Goal: Information Seeking & Learning: Check status

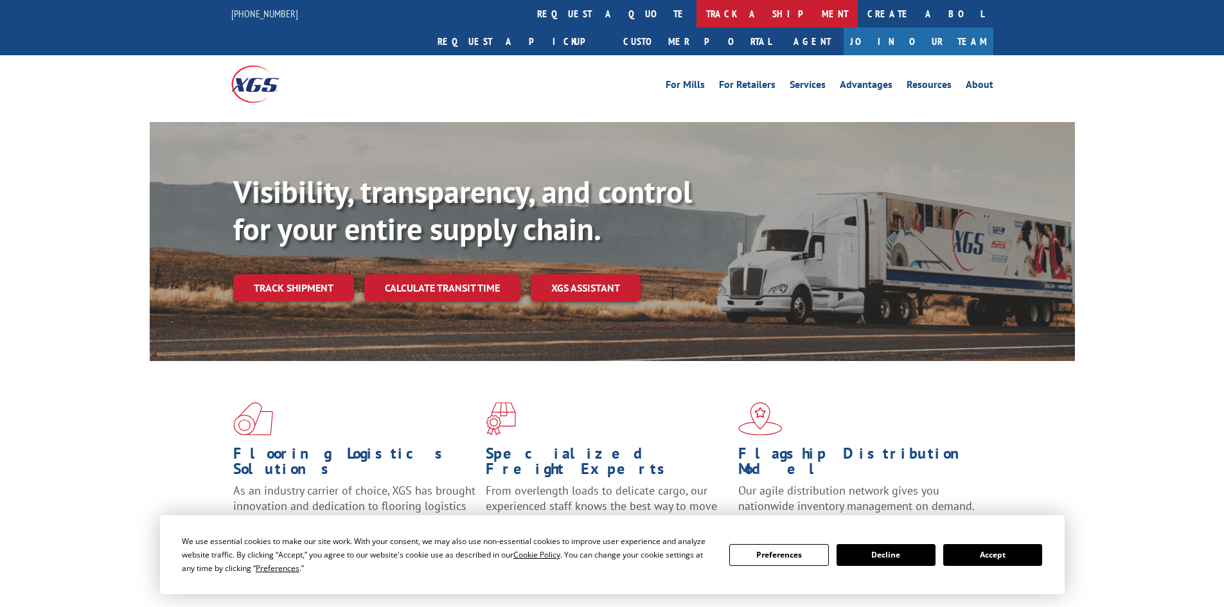
click at [696, 21] on link "track a shipment" at bounding box center [776, 14] width 161 height 28
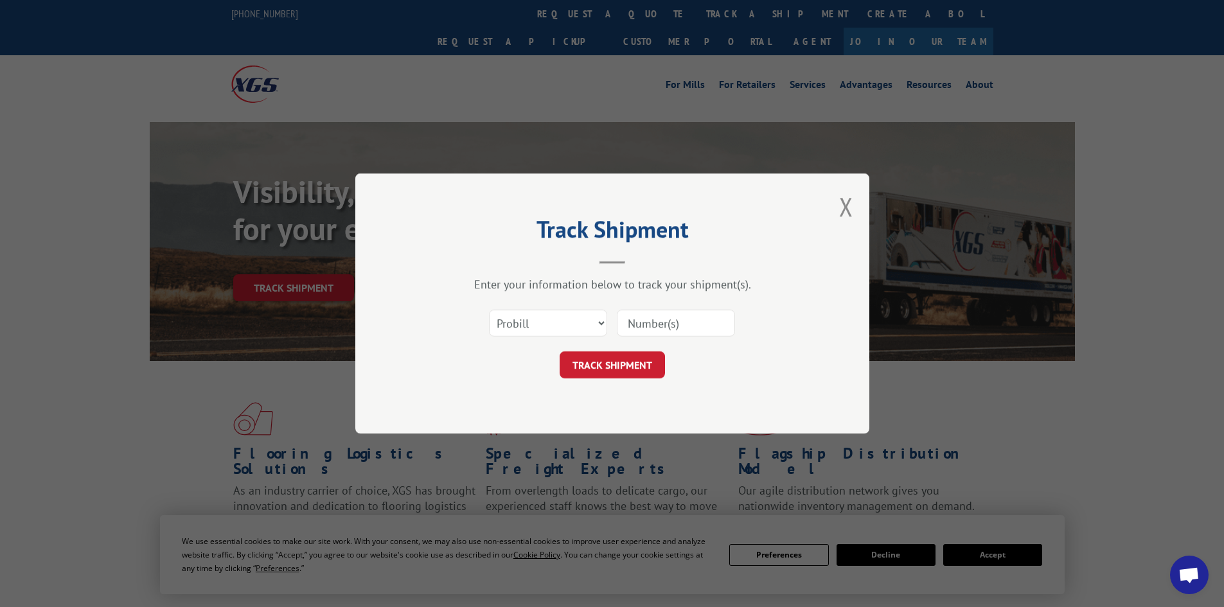
paste input "0408566839"
type input "0408566839"
click at [636, 372] on button "TRACK SHIPMENT" at bounding box center [611, 364] width 105 height 27
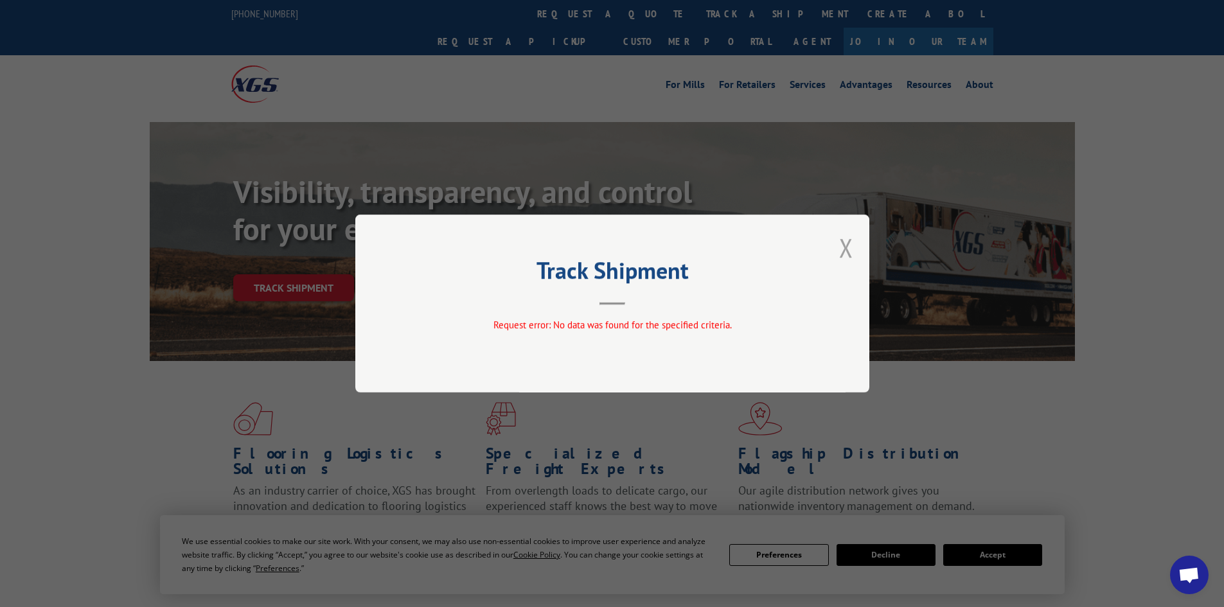
click at [839, 245] on button "Close modal" at bounding box center [846, 248] width 14 height 34
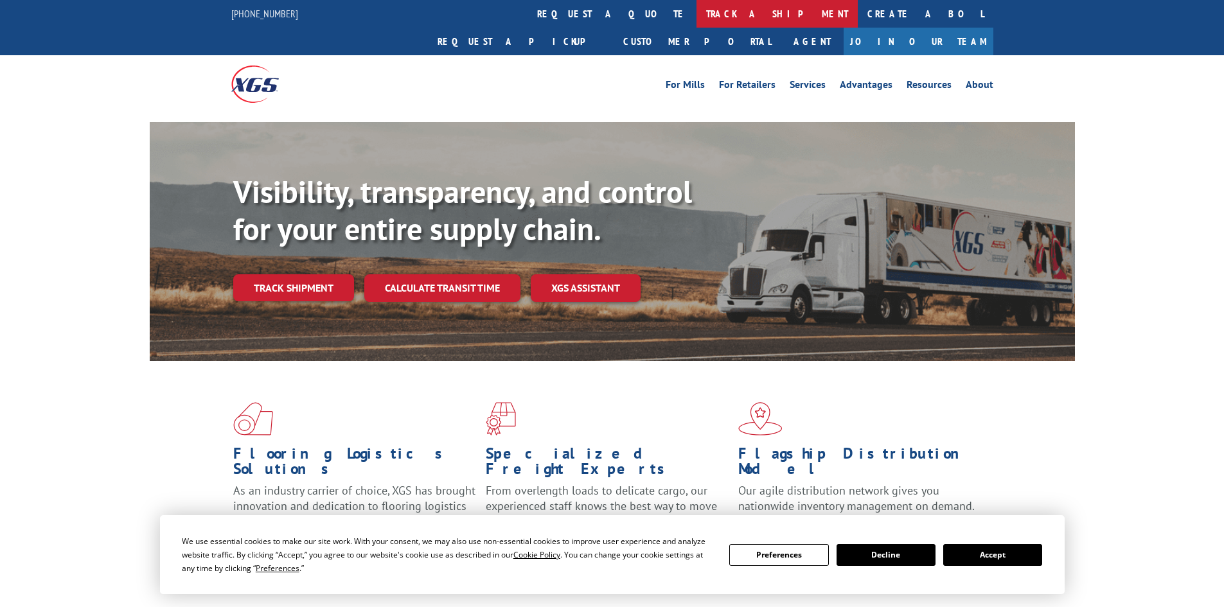
click at [696, 13] on link "track a shipment" at bounding box center [776, 14] width 161 height 28
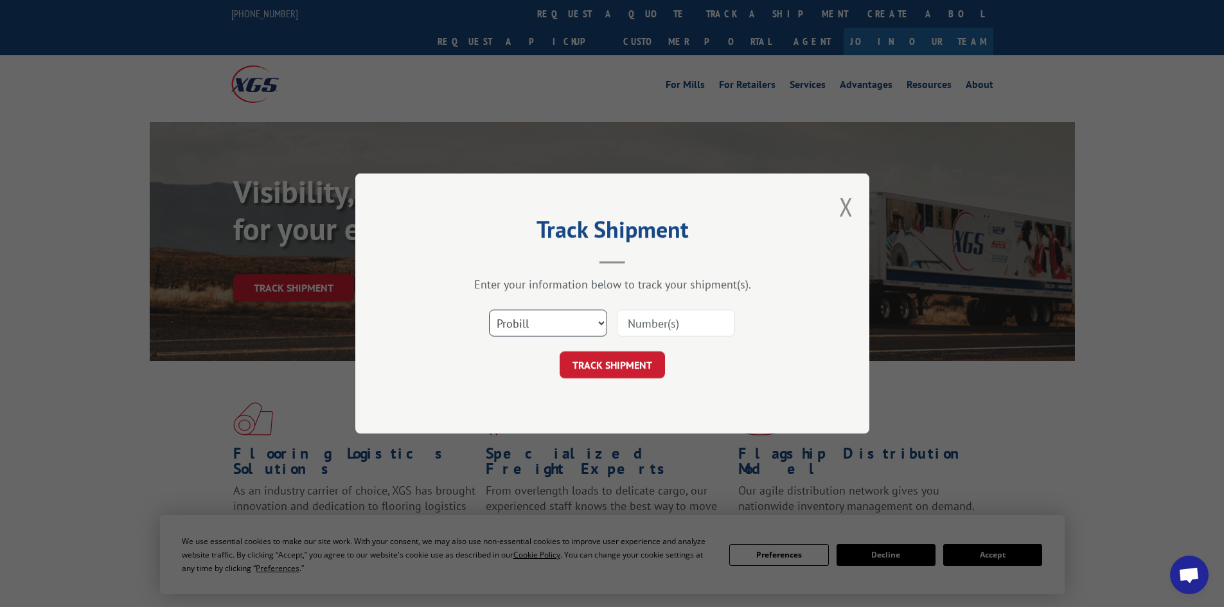
click at [601, 321] on select "Select category... Probill BOL PO" at bounding box center [548, 323] width 118 height 27
select select "bol"
click at [489, 310] on select "Select category... Probill BOL PO" at bounding box center [548, 323] width 118 height 27
paste input "7090859"
type input "7090859"
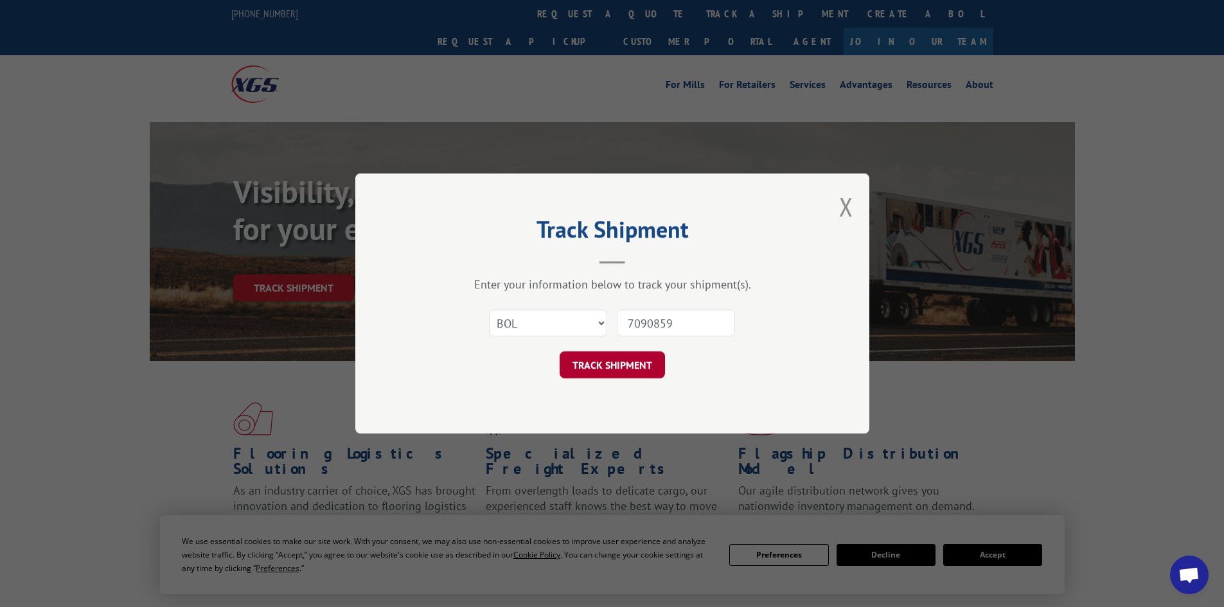
click at [627, 371] on button "TRACK SHIPMENT" at bounding box center [611, 364] width 105 height 27
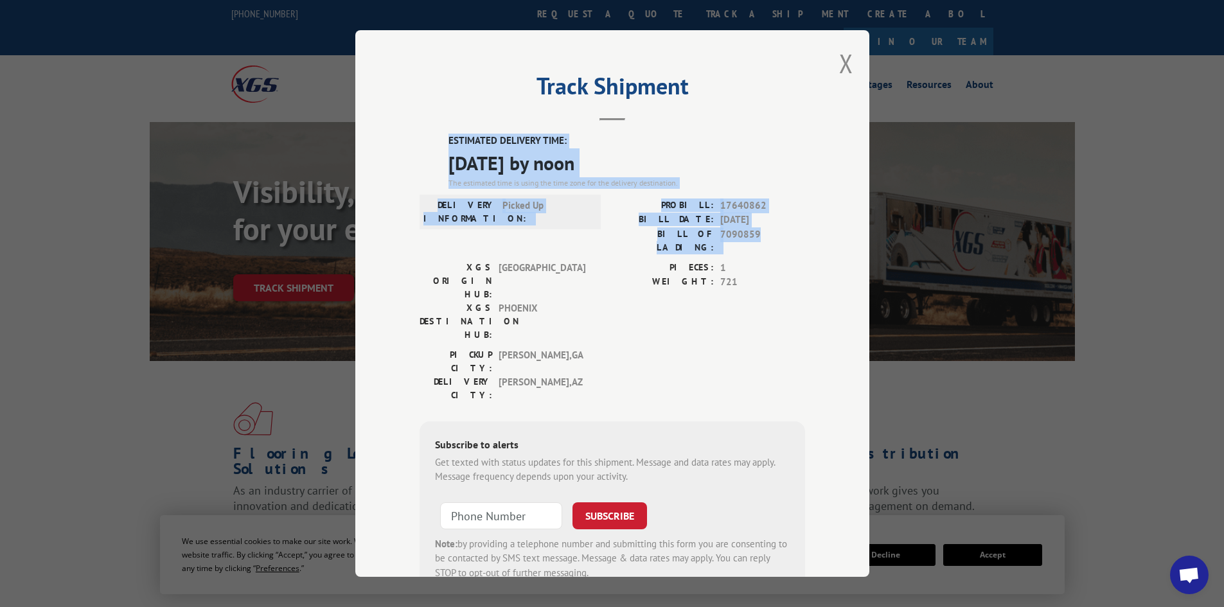
drag, startPoint x: 444, startPoint y: 137, endPoint x: 801, endPoint y: 233, distance: 368.9
click at [801, 233] on div "Track Shipment ESTIMATED DELIVERY TIME: 10/23/2025 by noon The estimated time i…" at bounding box center [612, 303] width 514 height 547
copy div "ESTIMATED DELIVERY TIME: 10/23/2025 by noon The estimated time is using the tim…"
